Goal: Find specific page/section: Find specific page/section

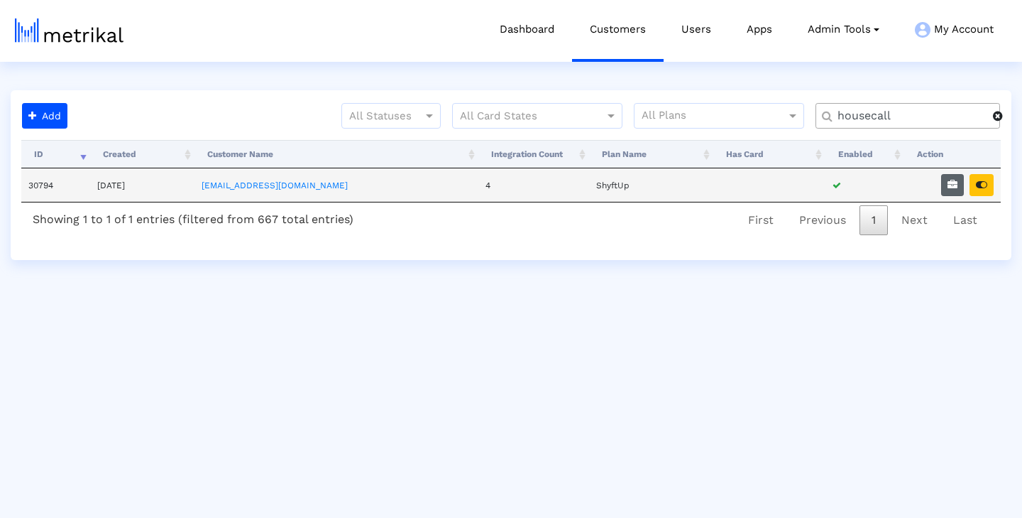
click at [944, 187] on button "button" at bounding box center [952, 185] width 23 height 22
select select "1: 1"
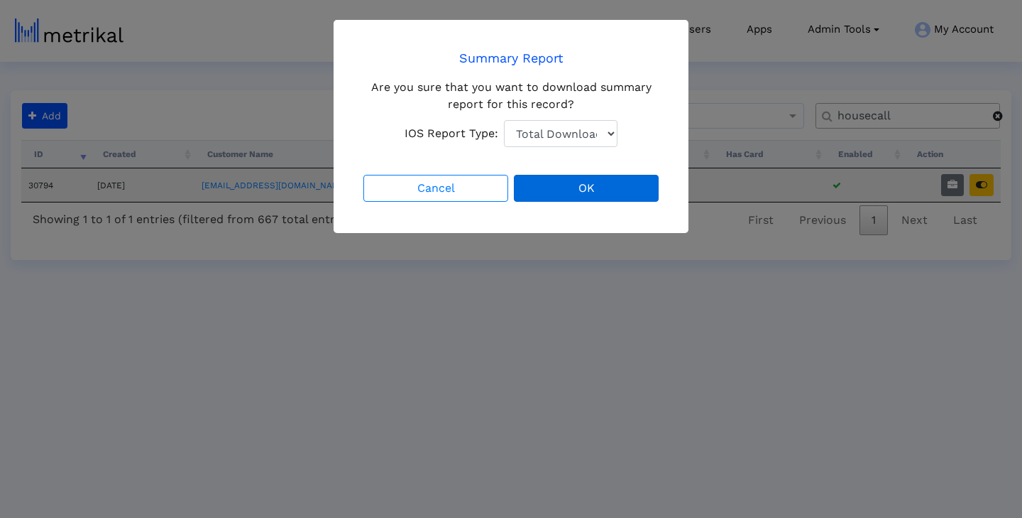
click at [575, 192] on button "OK" at bounding box center [586, 188] width 145 height 27
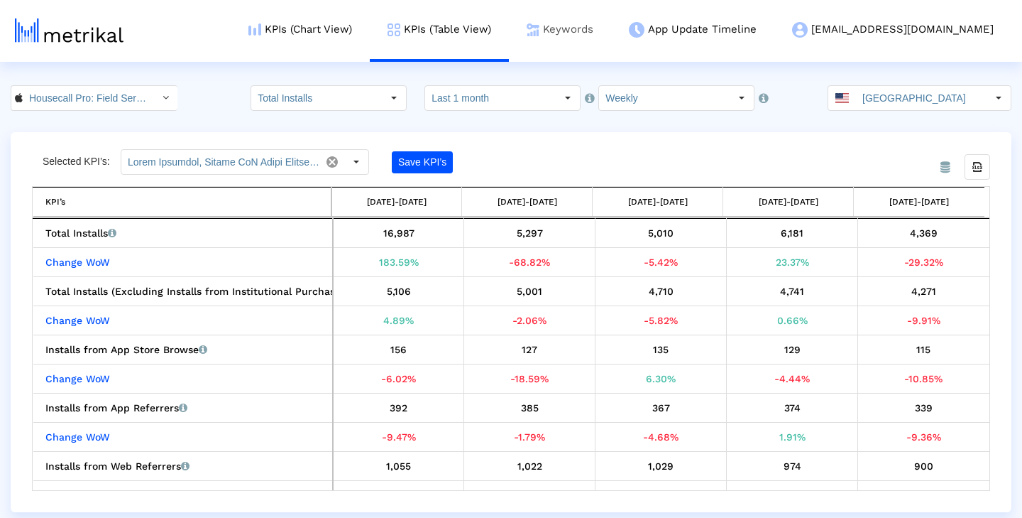
click at [592, 33] on link "Keywords" at bounding box center [560, 29] width 102 height 59
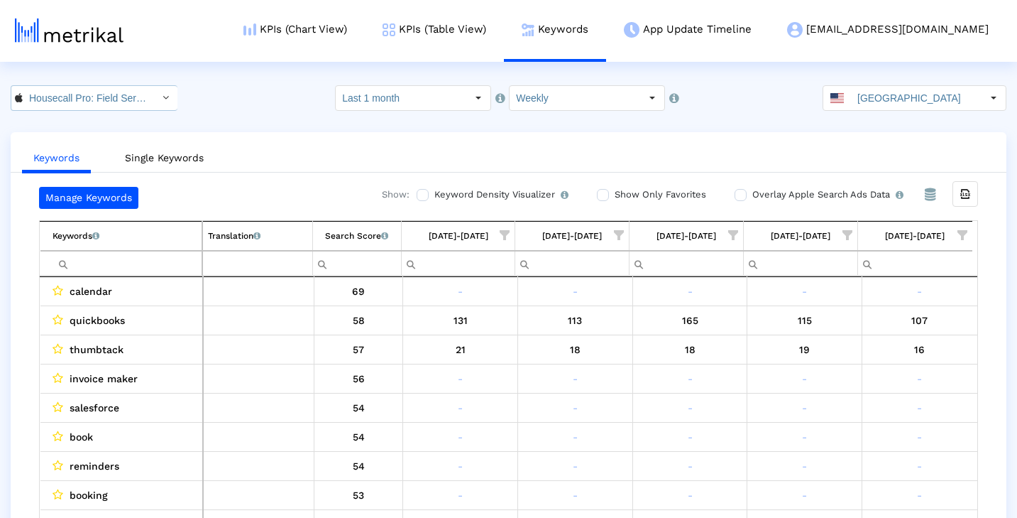
click at [163, 97] on icon "Select" at bounding box center [166, 97] width 6 height 10
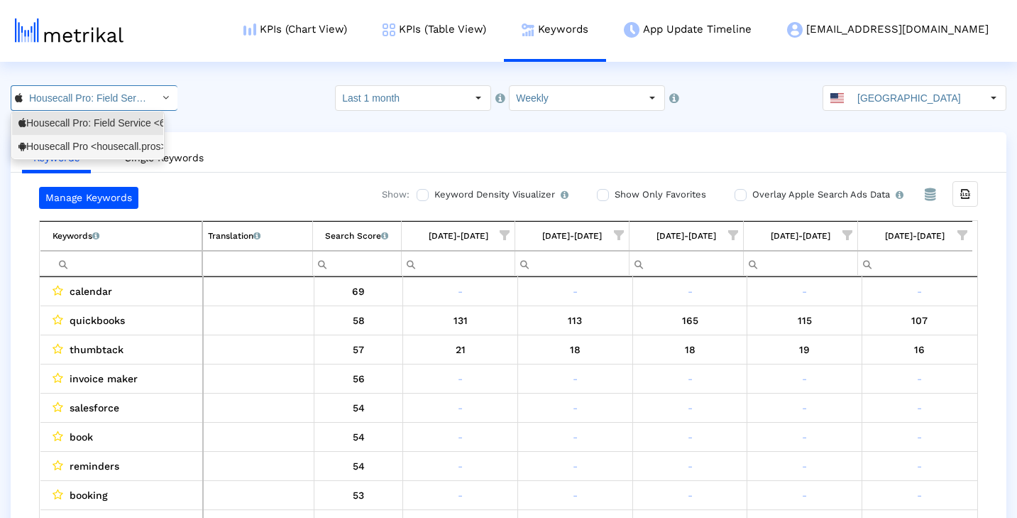
click at [124, 146] on div "Housecall Pro <housecall.pros>" at bounding box center [87, 146] width 138 height 13
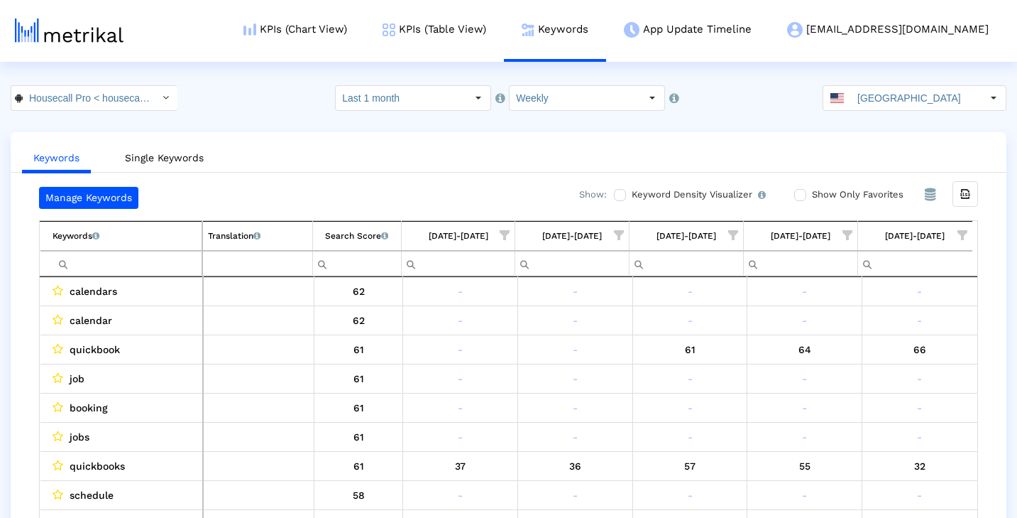
click at [960, 230] on span "Show filter options for column '08/31/25-09/06/25'" at bounding box center [963, 235] width 10 height 10
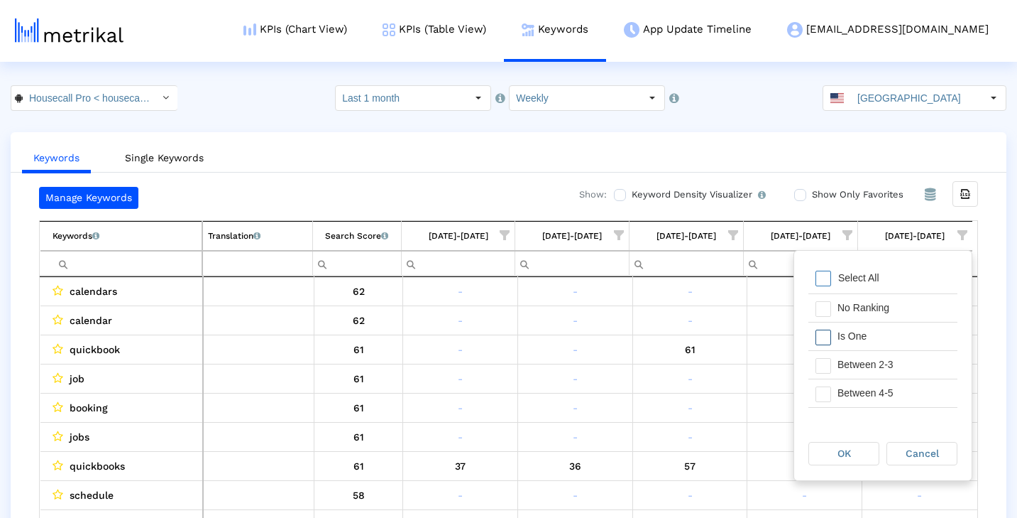
click at [882, 329] on div "Is One" at bounding box center [894, 336] width 127 height 28
click at [884, 366] on div "Between 2-3" at bounding box center [894, 365] width 127 height 28
click at [878, 387] on div "Between 4-5" at bounding box center [894, 393] width 127 height 28
click at [878, 391] on div "Between 6-10" at bounding box center [894, 393] width 127 height 28
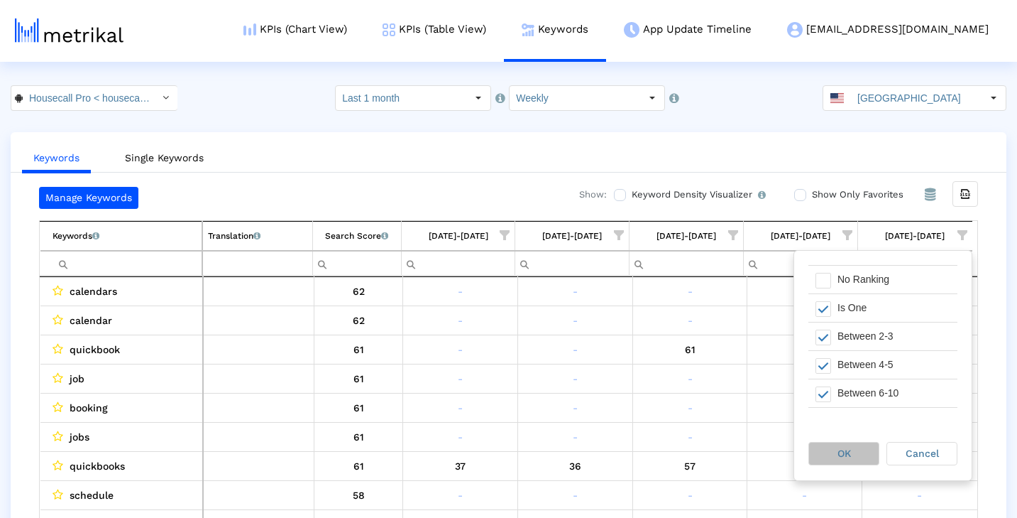
click at [870, 448] on div "OK" at bounding box center [844, 453] width 70 height 22
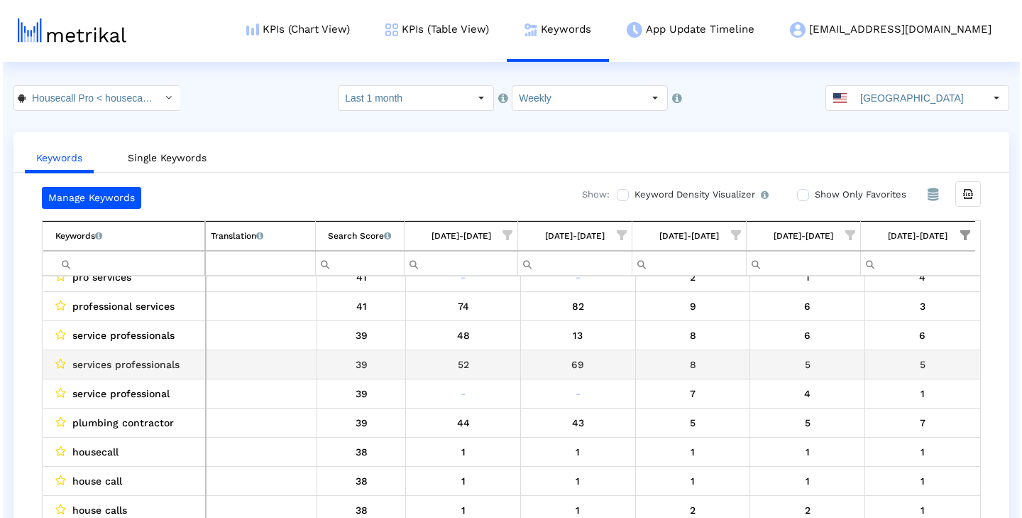
scroll to position [100, 0]
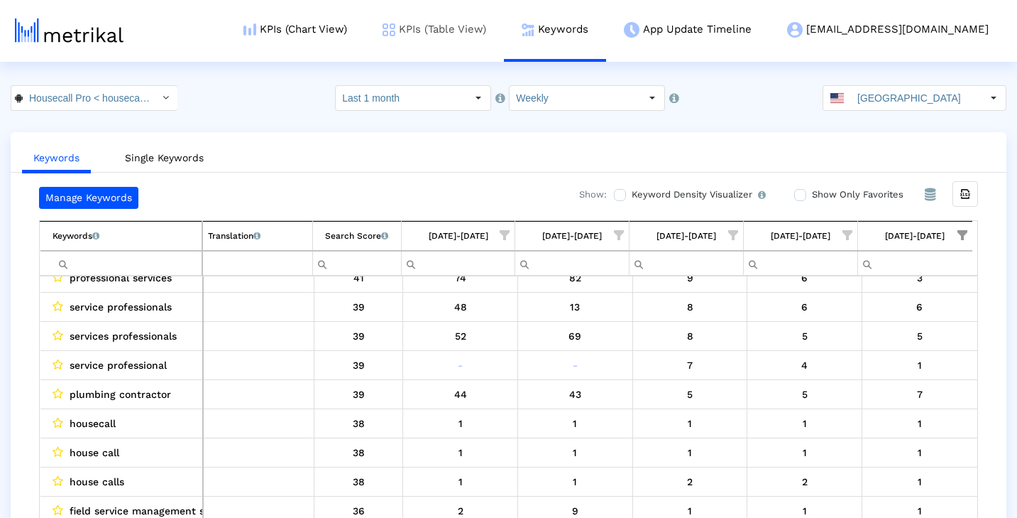
click at [473, 31] on link "KPIs (Table View)" at bounding box center [434, 29] width 139 height 59
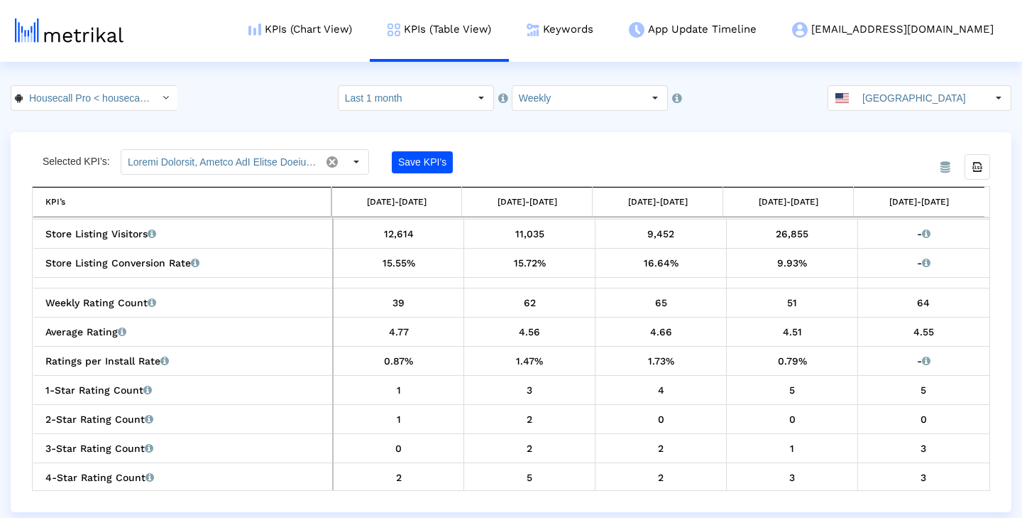
scroll to position [425, 0]
